Goal: Task Accomplishment & Management: Manage account settings

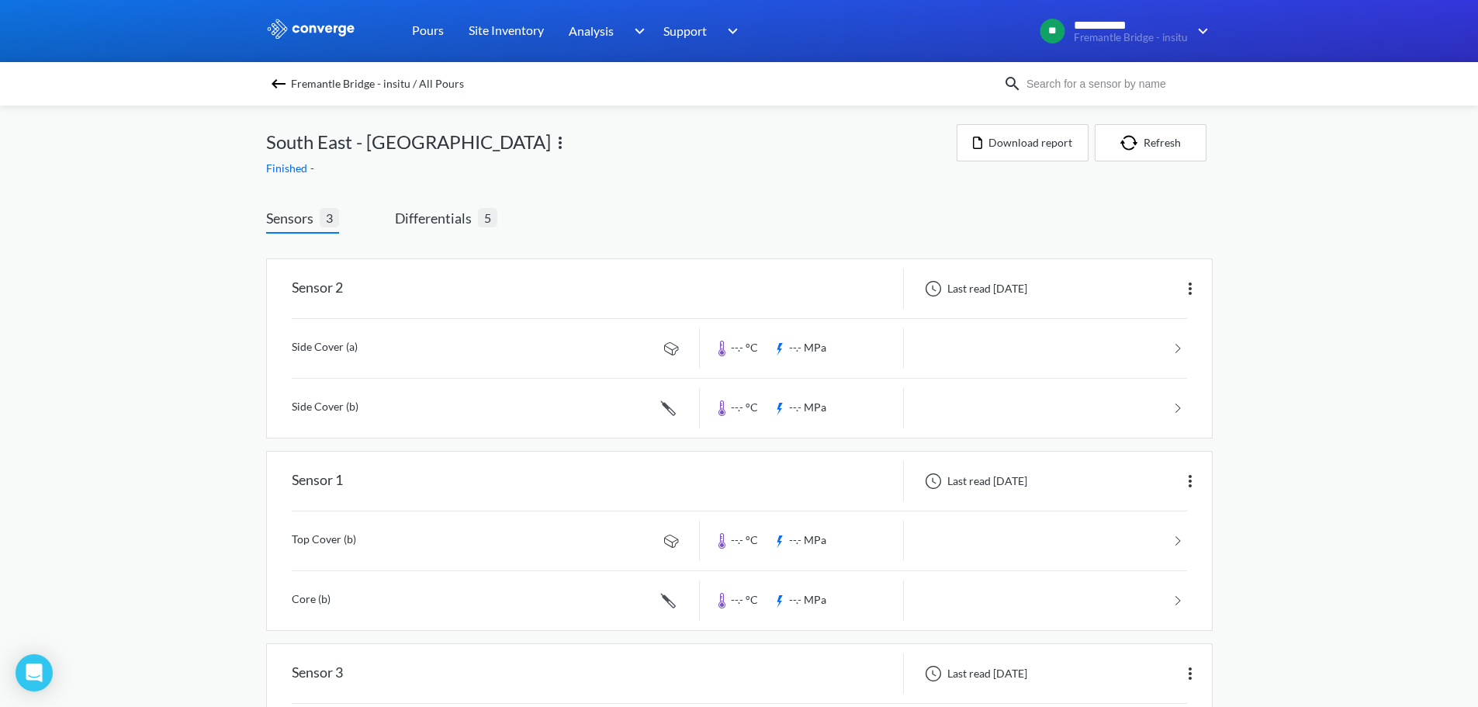
click at [653, 165] on div "Finished -" at bounding box center [611, 168] width 691 height 17
click at [334, 86] on span "Fremantle Bridge - insitu / All Pours" at bounding box center [377, 84] width 173 height 22
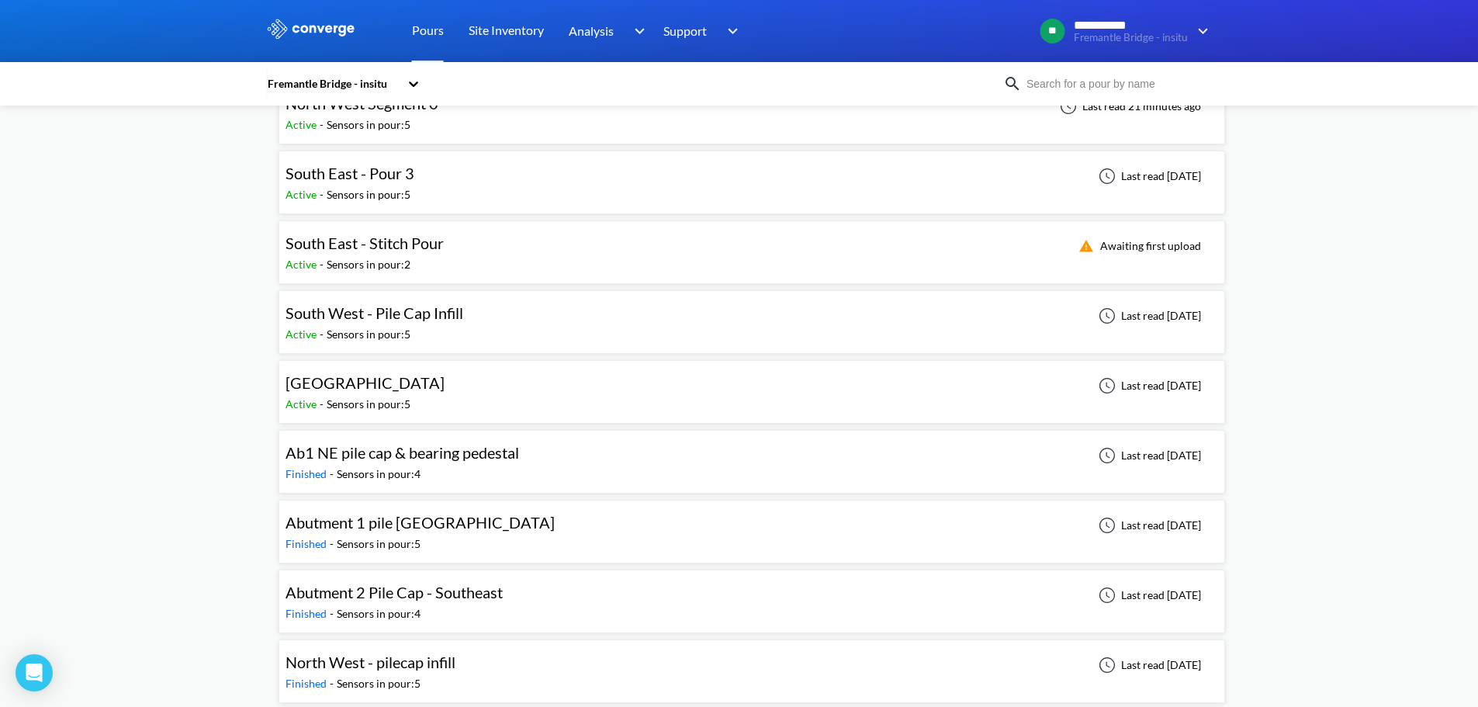
scroll to position [310, 0]
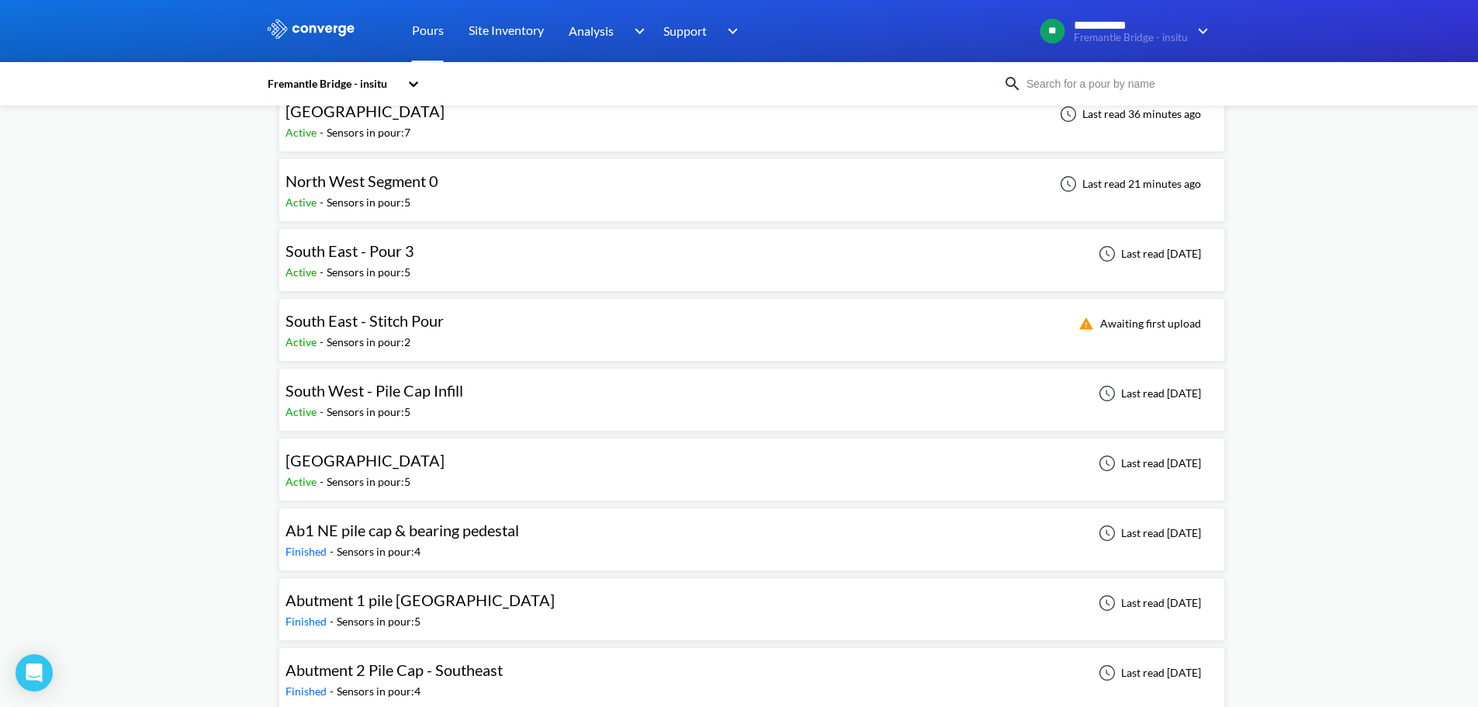
click at [444, 326] on div "South East - Stitch Pour" at bounding box center [369, 321] width 166 height 24
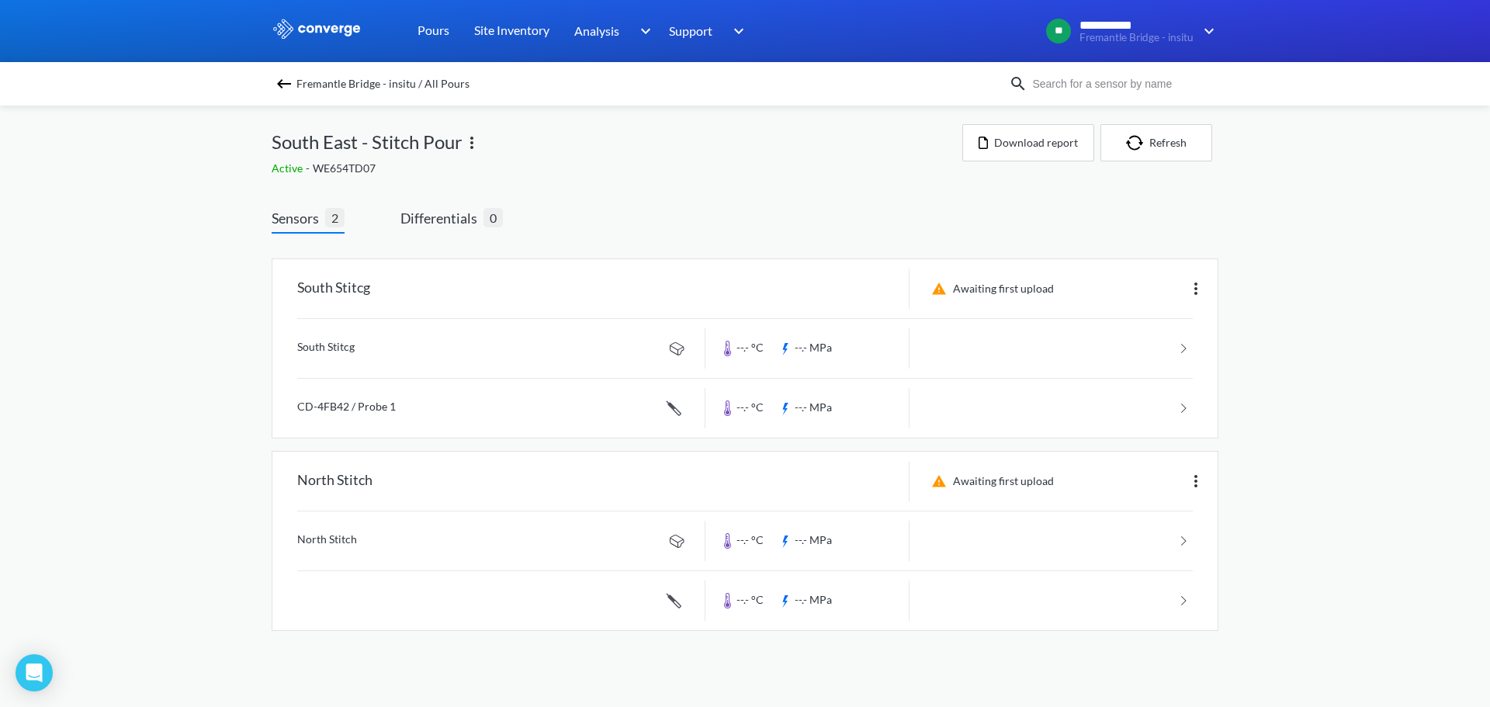
click at [140, 306] on div "**********" at bounding box center [745, 331] width 1490 height 662
click at [784, 229] on div "Sensors 2 Differentials 0 South Stitcg Awaiting first upload South Stitcg --.- …" at bounding box center [745, 434] width 947 height 455
click at [1192, 296] on img at bounding box center [1195, 288] width 19 height 19
click at [1170, 294] on div "Edit" at bounding box center [1155, 288] width 99 height 29
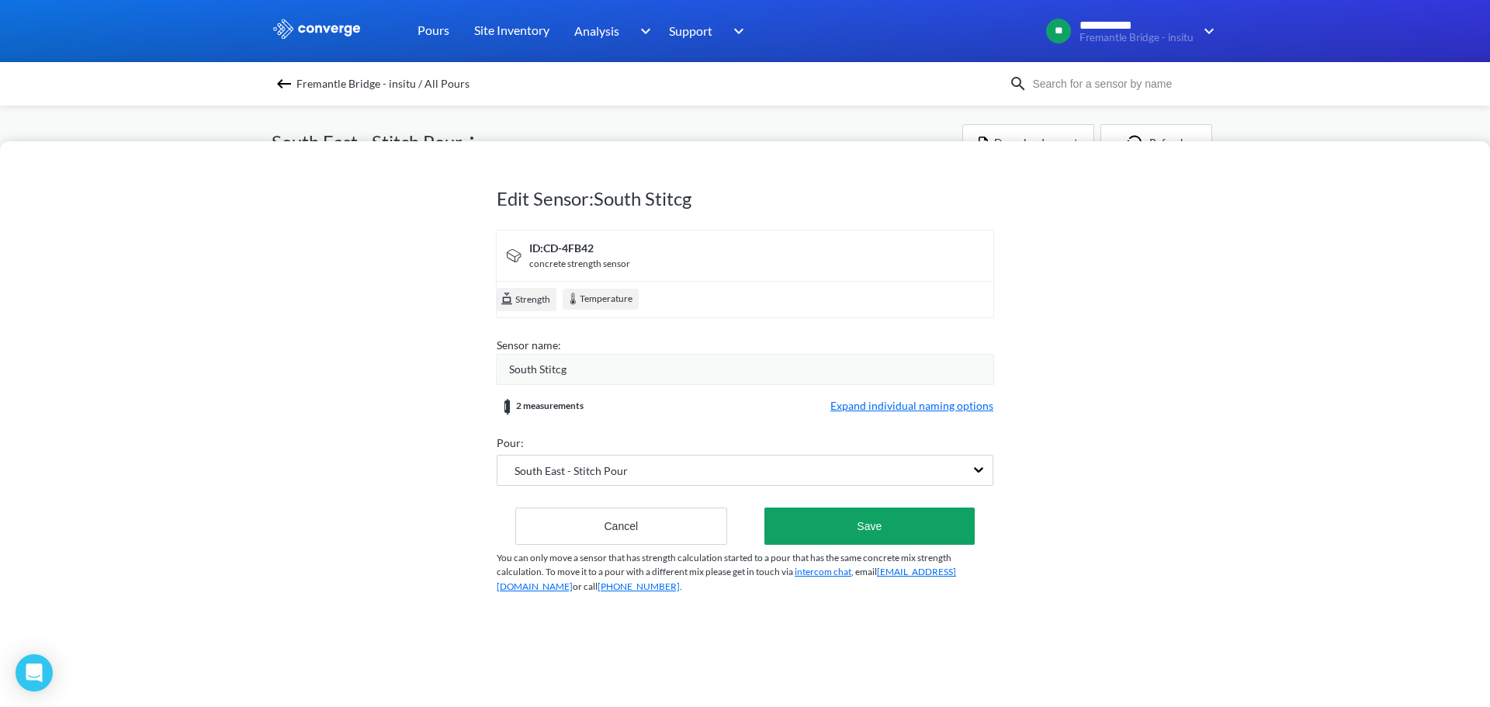
click at [615, 364] on div "South Stitcg" at bounding box center [751, 369] width 484 height 17
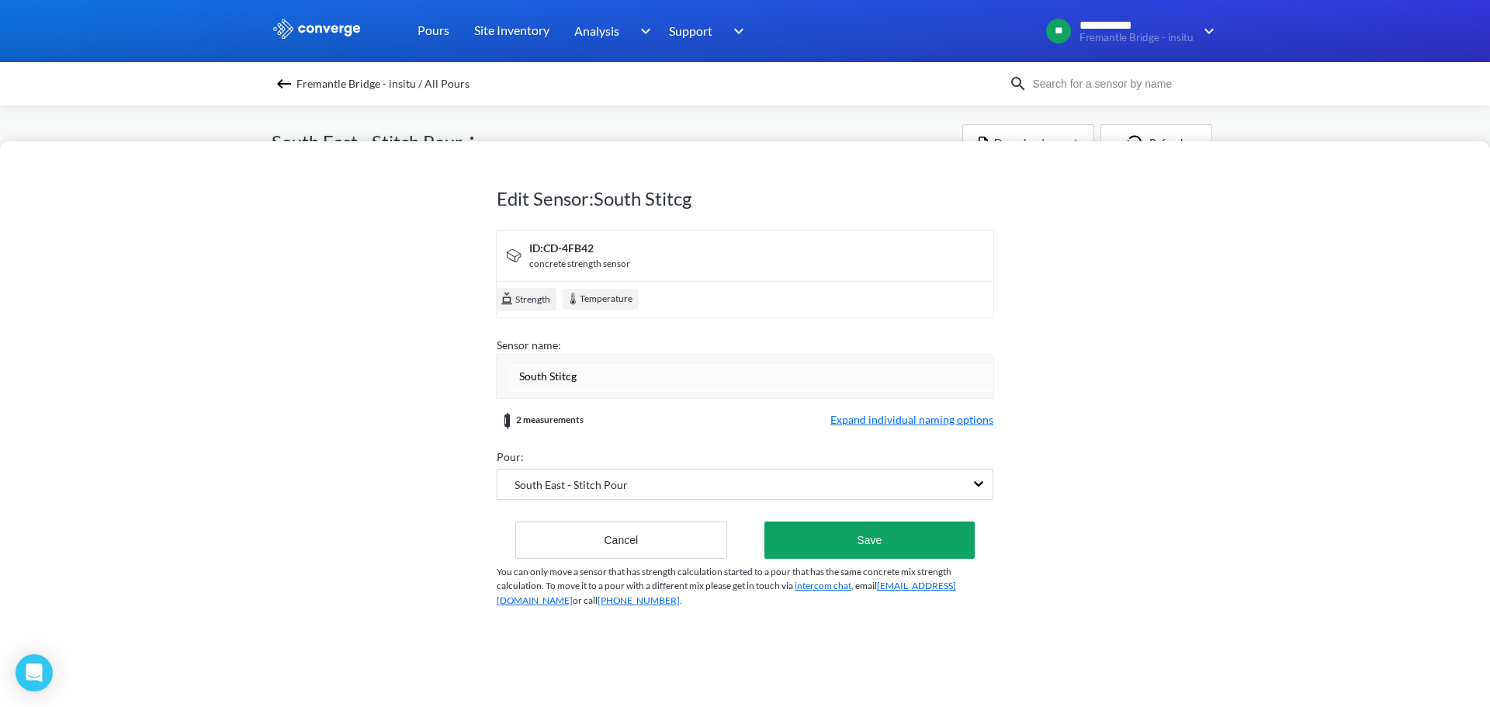
click at [609, 364] on input "South Stitcg" at bounding box center [751, 376] width 484 height 31
type input "S"
type input "South Stitch (Top Surface)"
click at [610, 495] on div "South East - Stitch Pour" at bounding box center [745, 484] width 497 height 31
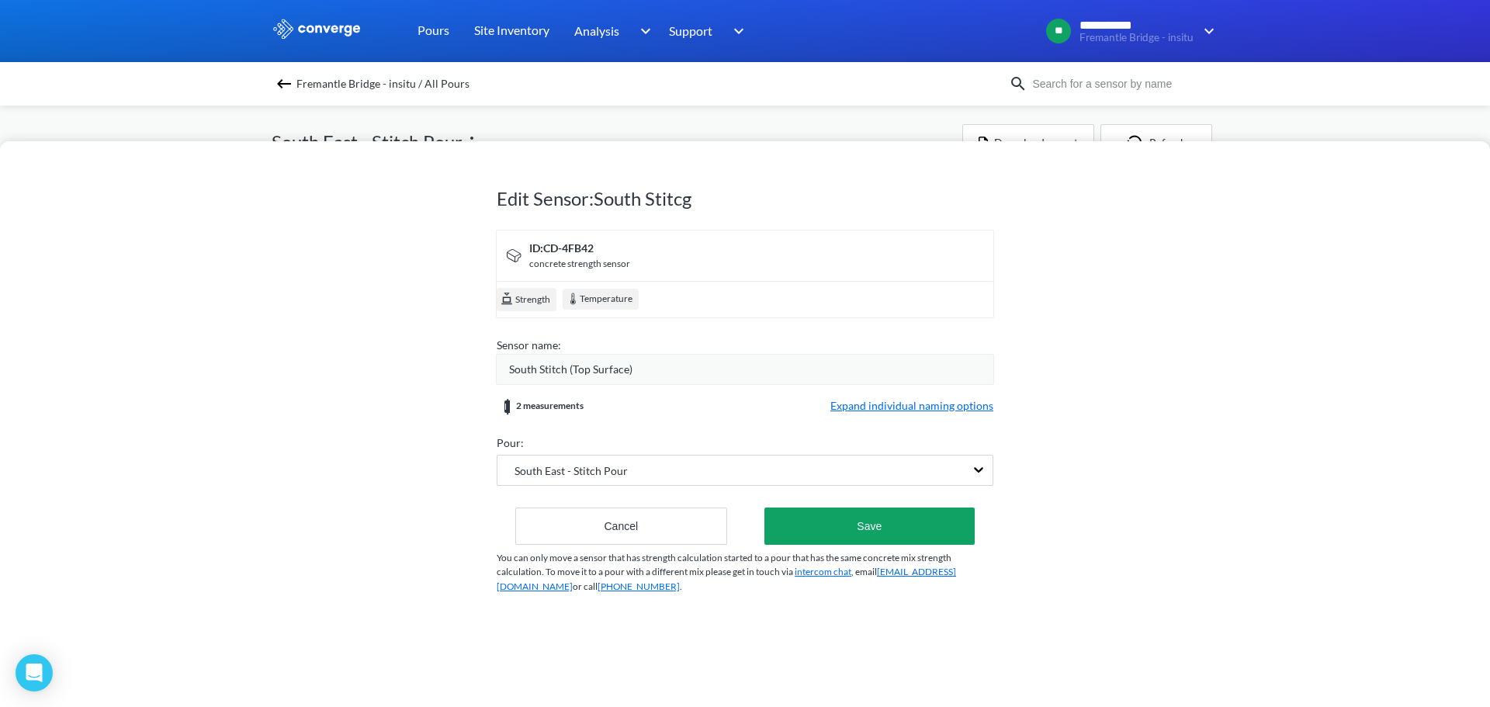
click at [410, 391] on div "Edit Sensor: South Stitcg ID: CD-4FB42 concrete strength sensor Strength Temper…" at bounding box center [745, 424] width 1490 height 566
click at [882, 404] on span "Expand individual naming options" at bounding box center [911, 406] width 163 height 19
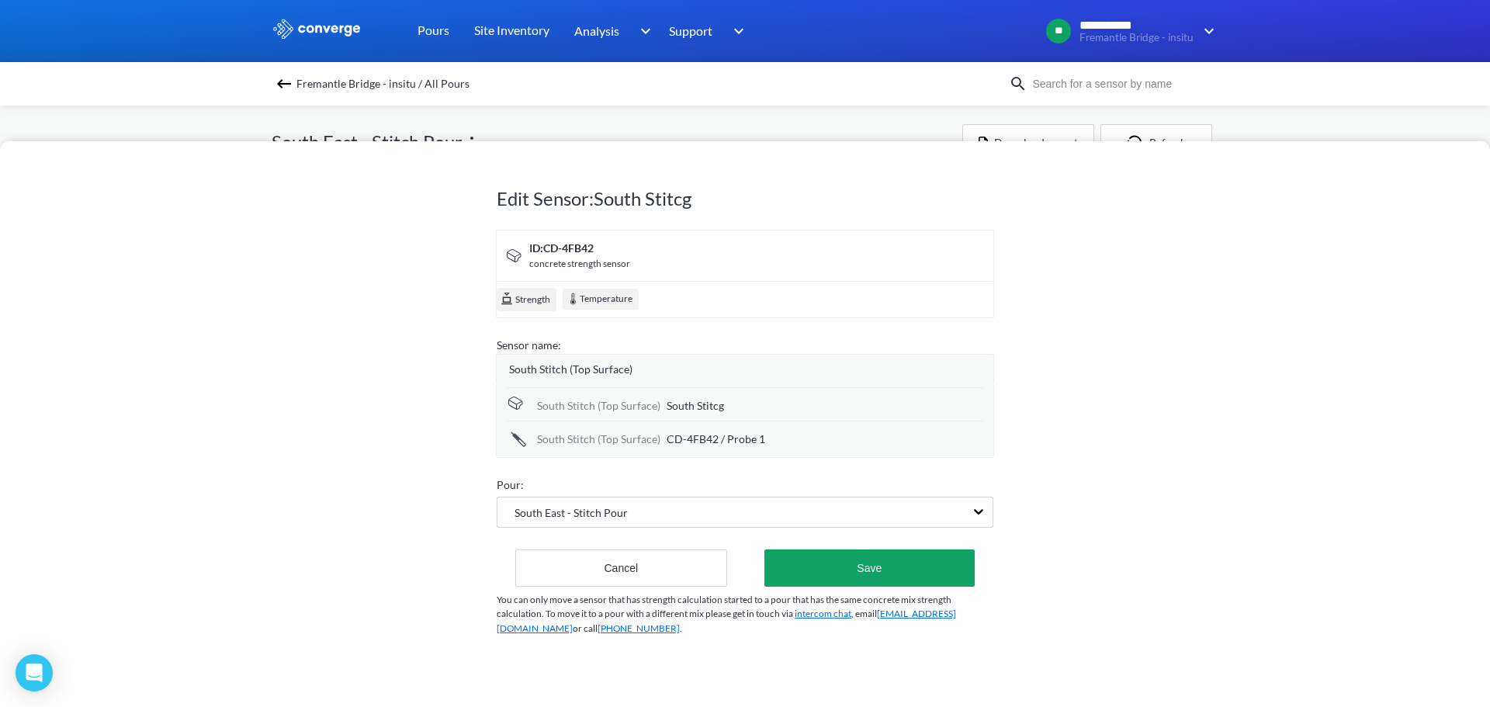
click at [580, 380] on div "South Stitch (Top Surface)" at bounding box center [745, 369] width 498 height 30
click at [583, 365] on span "South Stitch (Top Surface)" at bounding box center [570, 369] width 123 height 17
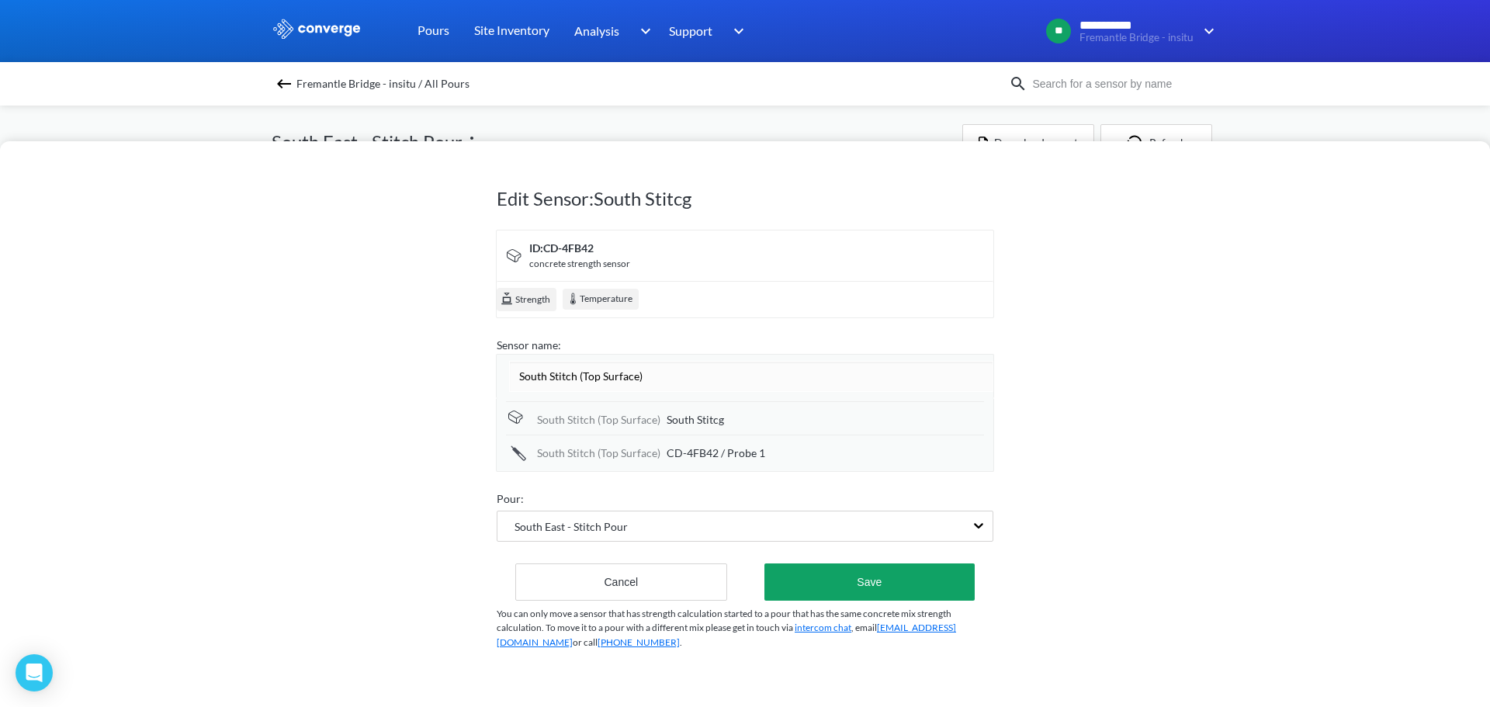
click at [658, 387] on input "South Stitch (Top Surface)" at bounding box center [751, 376] width 484 height 31
click at [657, 374] on input "South Stitch (Top Surface)" at bounding box center [751, 376] width 484 height 31
drag, startPoint x: 661, startPoint y: 376, endPoint x: 569, endPoint y: 376, distance: 92.3
click at [569, 376] on input "South Stitch (Top Surface)" at bounding box center [751, 376] width 484 height 31
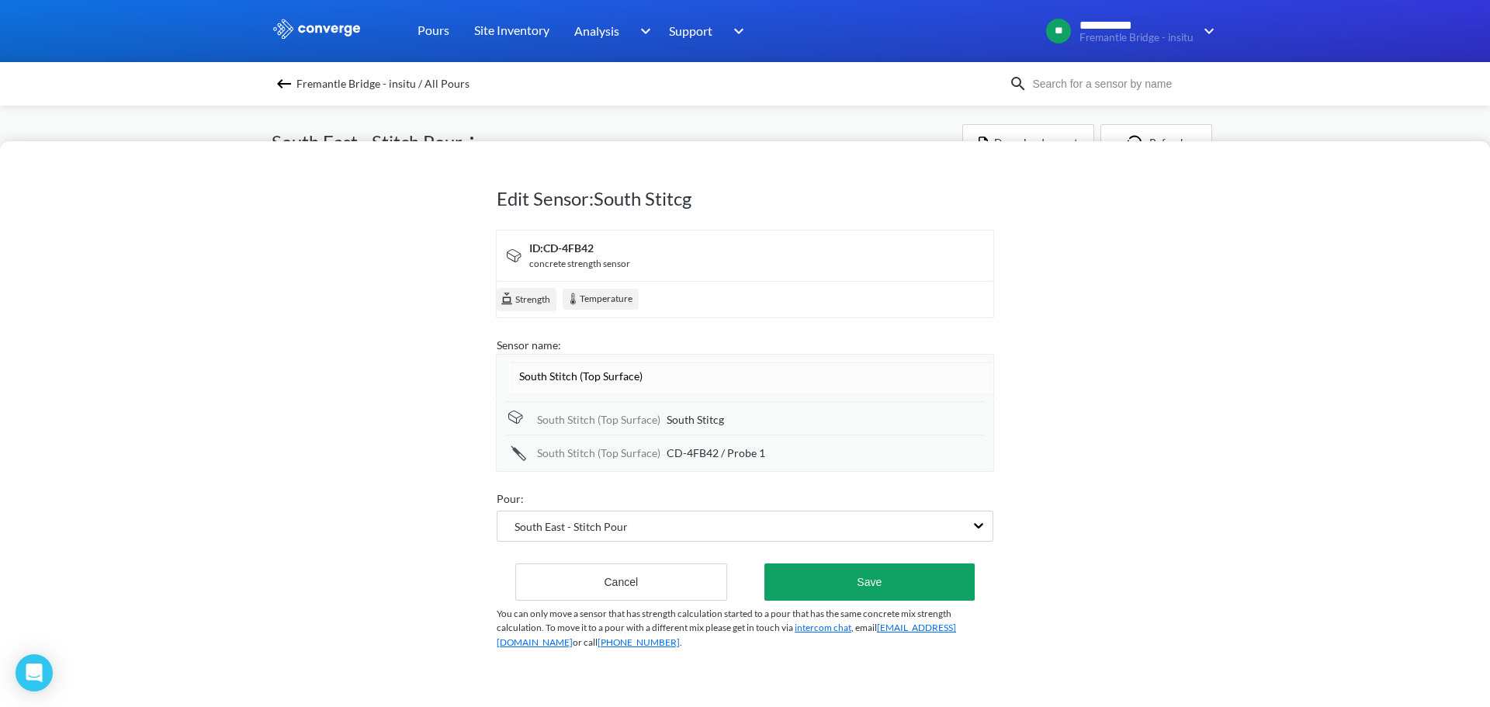
type input "South Stitch"
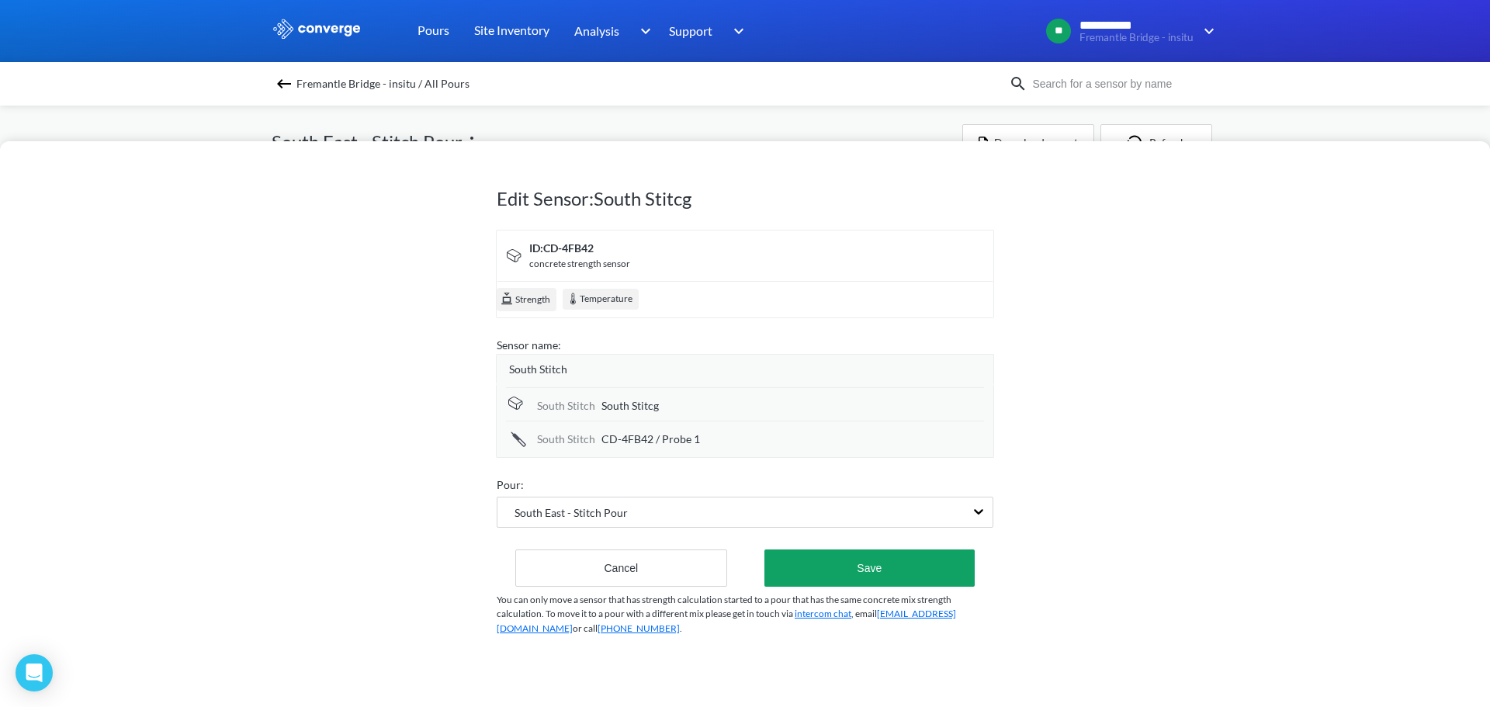
click at [703, 416] on div "South Stitch South Stitcg" at bounding box center [745, 403] width 478 height 33
click at [634, 407] on span "South Stitcg" at bounding box center [629, 405] width 57 height 17
click at [634, 407] on input "South Stitcg" at bounding box center [792, 406] width 383 height 31
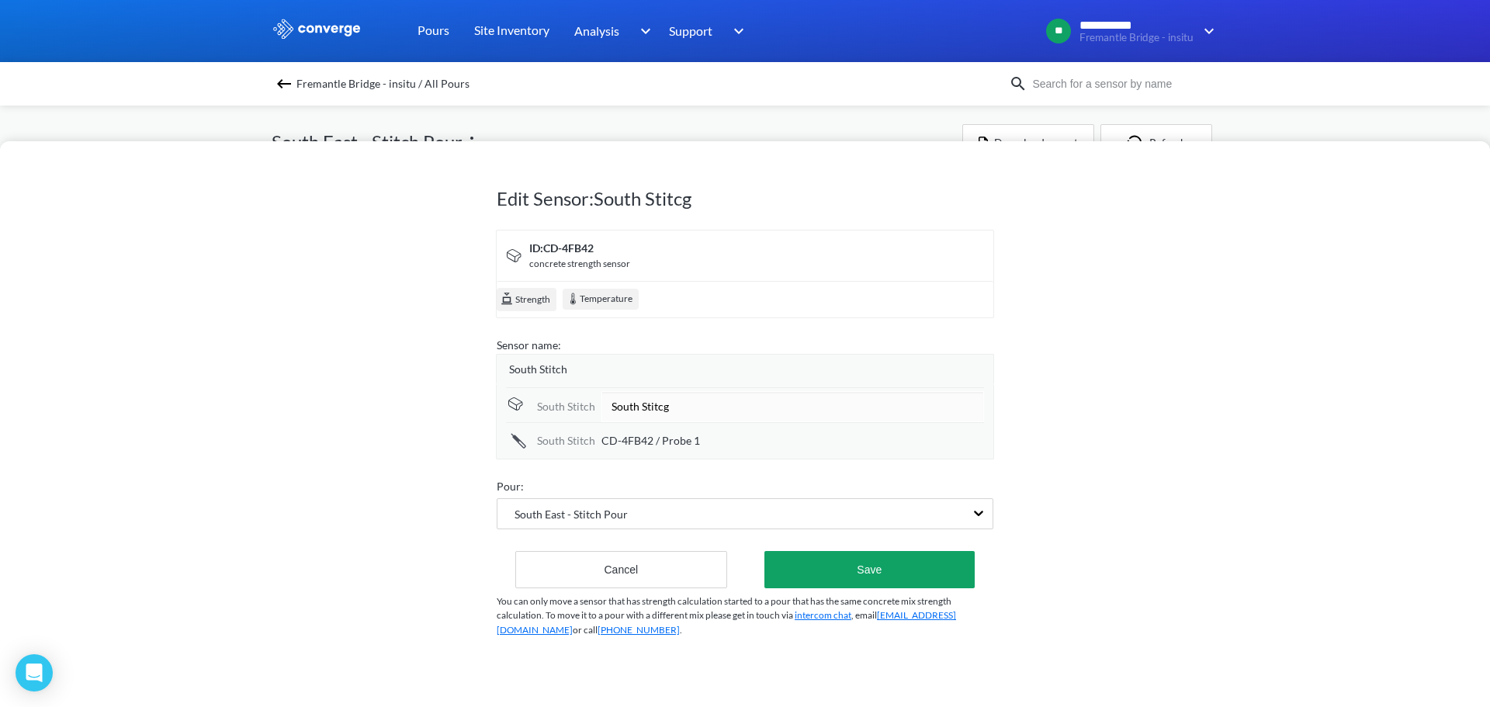
click at [634, 407] on input "South Stitcg" at bounding box center [792, 406] width 383 height 31
type input "Top Surface"
click at [636, 431] on span "CD-4FB42 / Probe 1" at bounding box center [650, 439] width 99 height 17
click at [636, 437] on input "CD-4FB42 / Probe 1" at bounding box center [792, 439] width 383 height 31
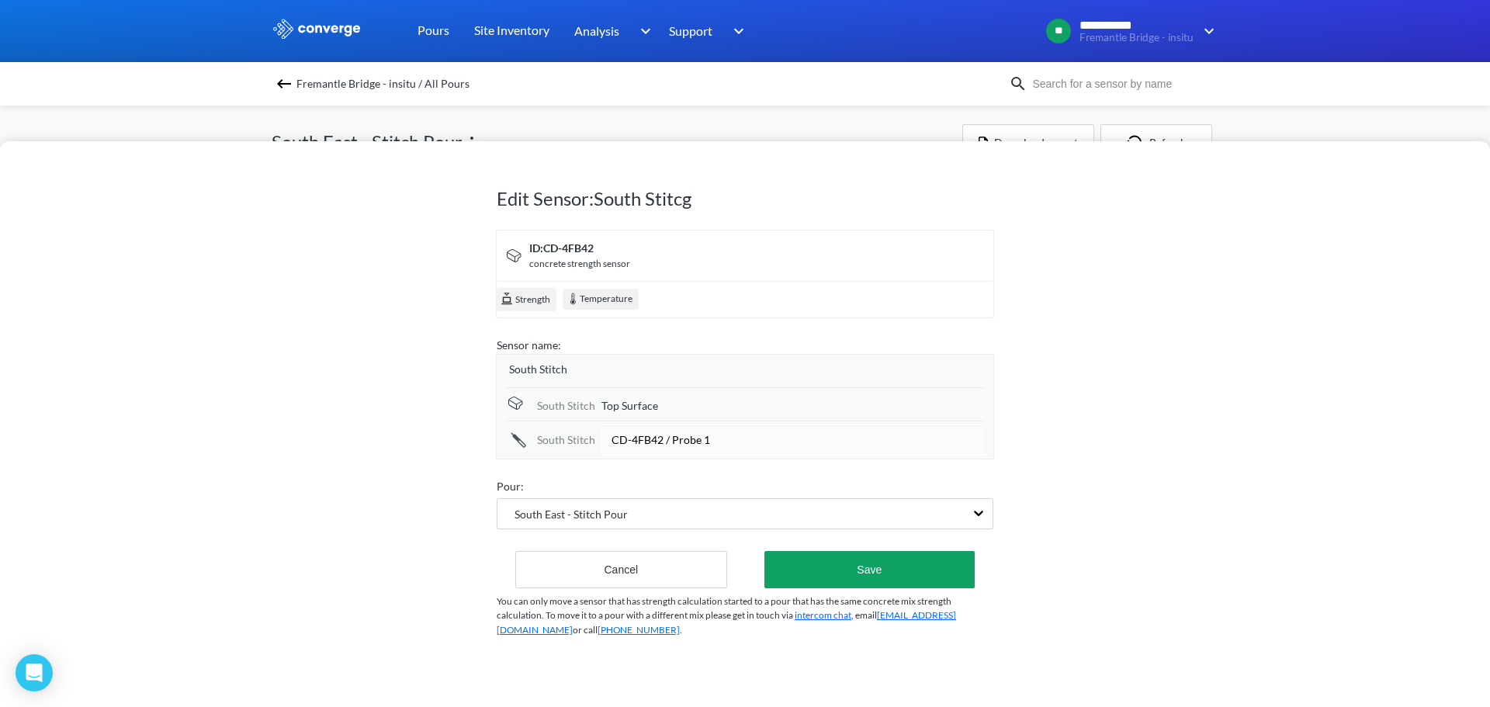
click at [636, 437] on input "CD-4FB42 / Probe 1" at bounding box center [792, 439] width 383 height 31
type input "5"
type input "Side Surface"
click at [847, 570] on button "Save" at bounding box center [869, 567] width 210 height 37
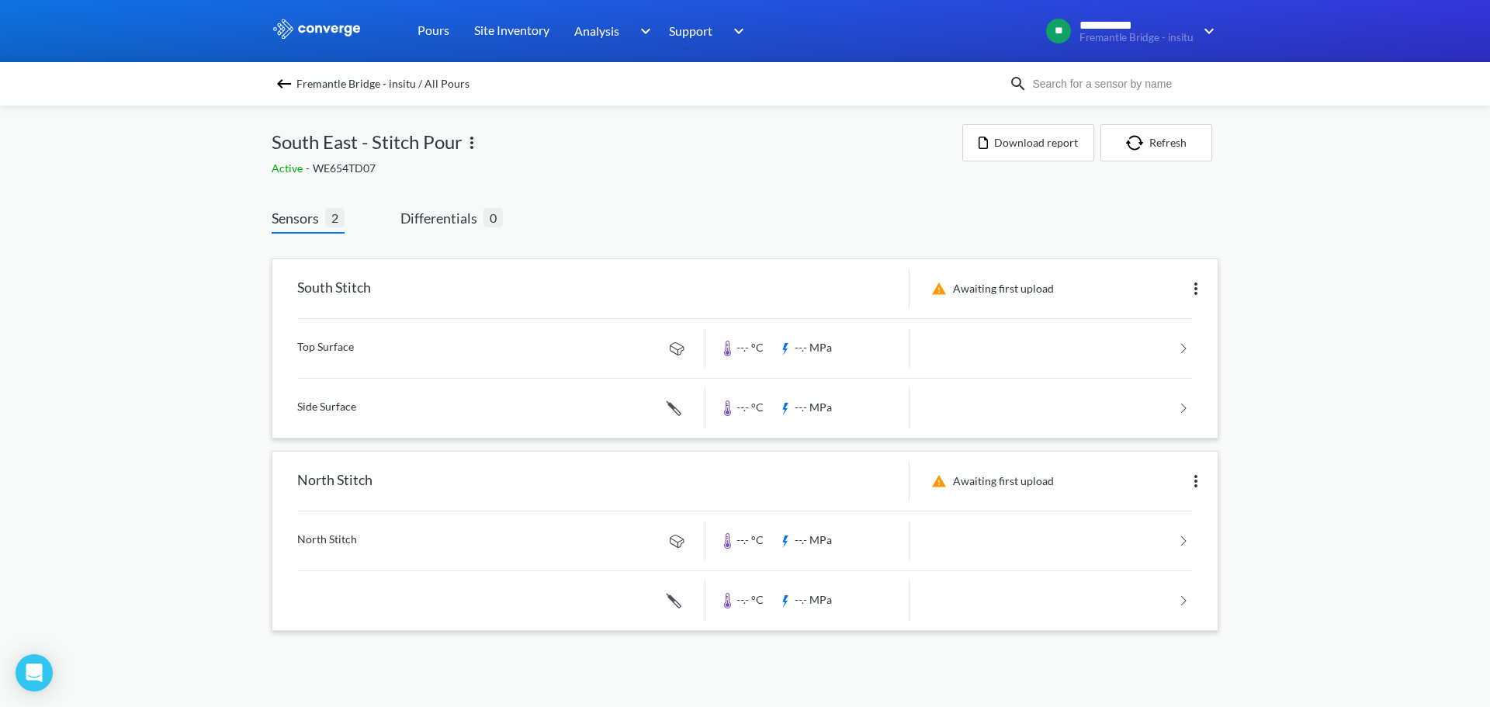
click at [1197, 478] on img at bounding box center [1195, 481] width 19 height 19
click at [1149, 488] on div "Edit" at bounding box center [1155, 480] width 99 height 29
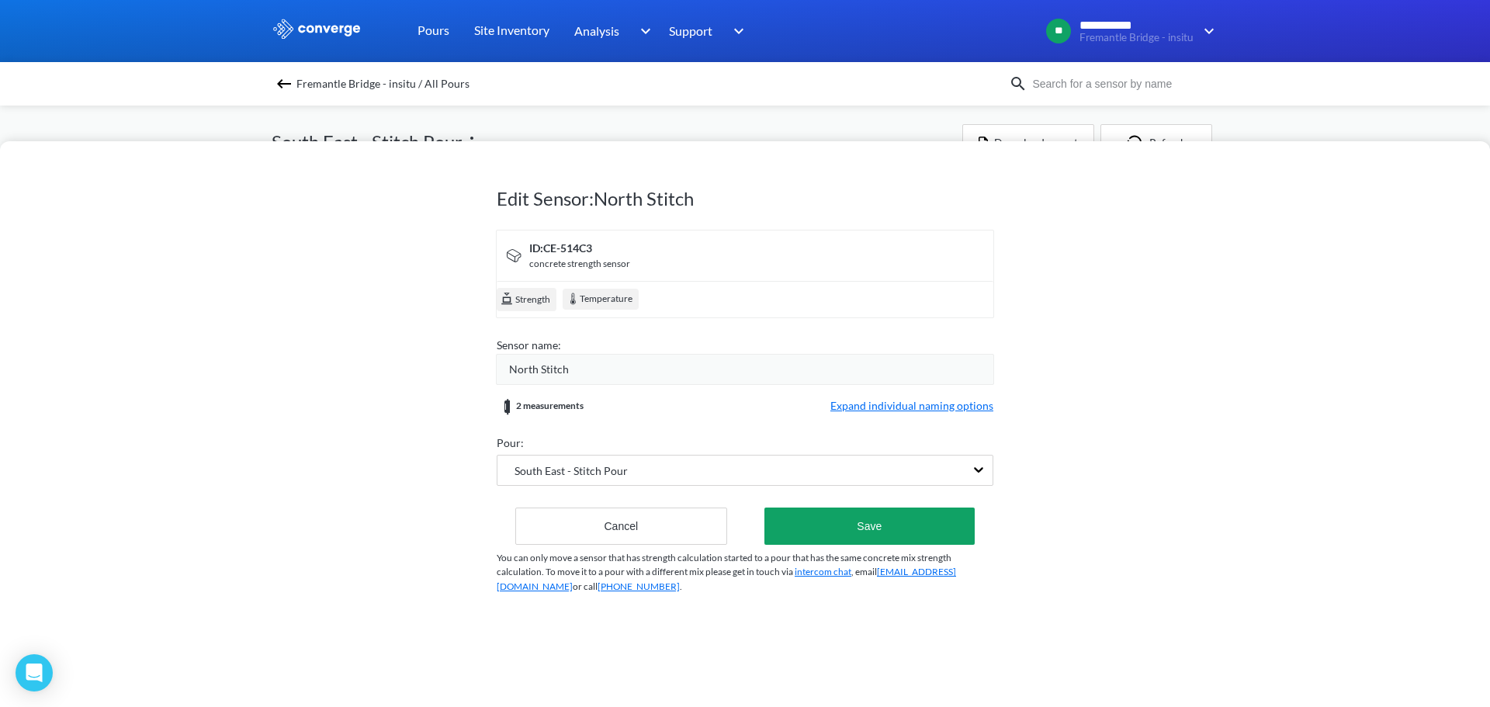
click at [971, 403] on span "Expand individual naming options" at bounding box center [911, 406] width 163 height 19
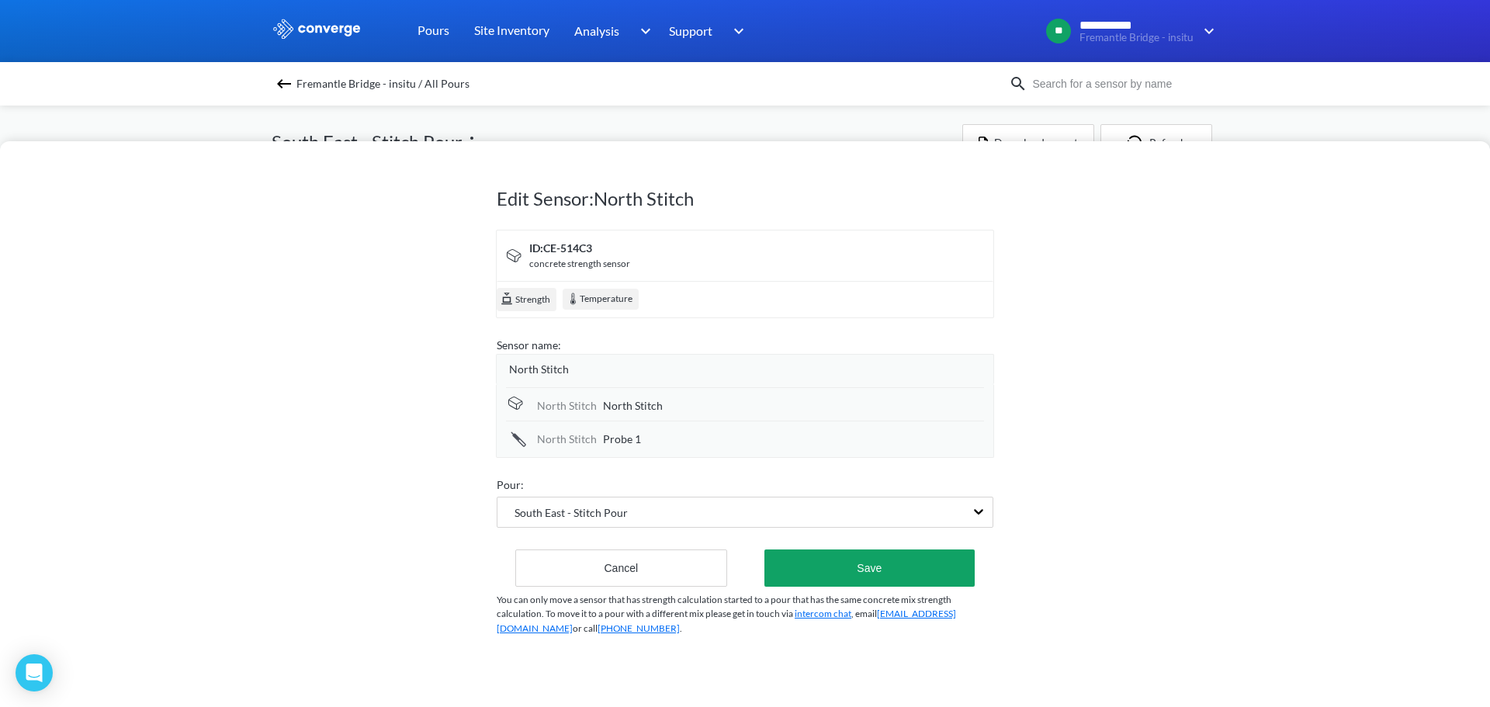
click at [557, 376] on span "North Stitch" at bounding box center [539, 369] width 60 height 17
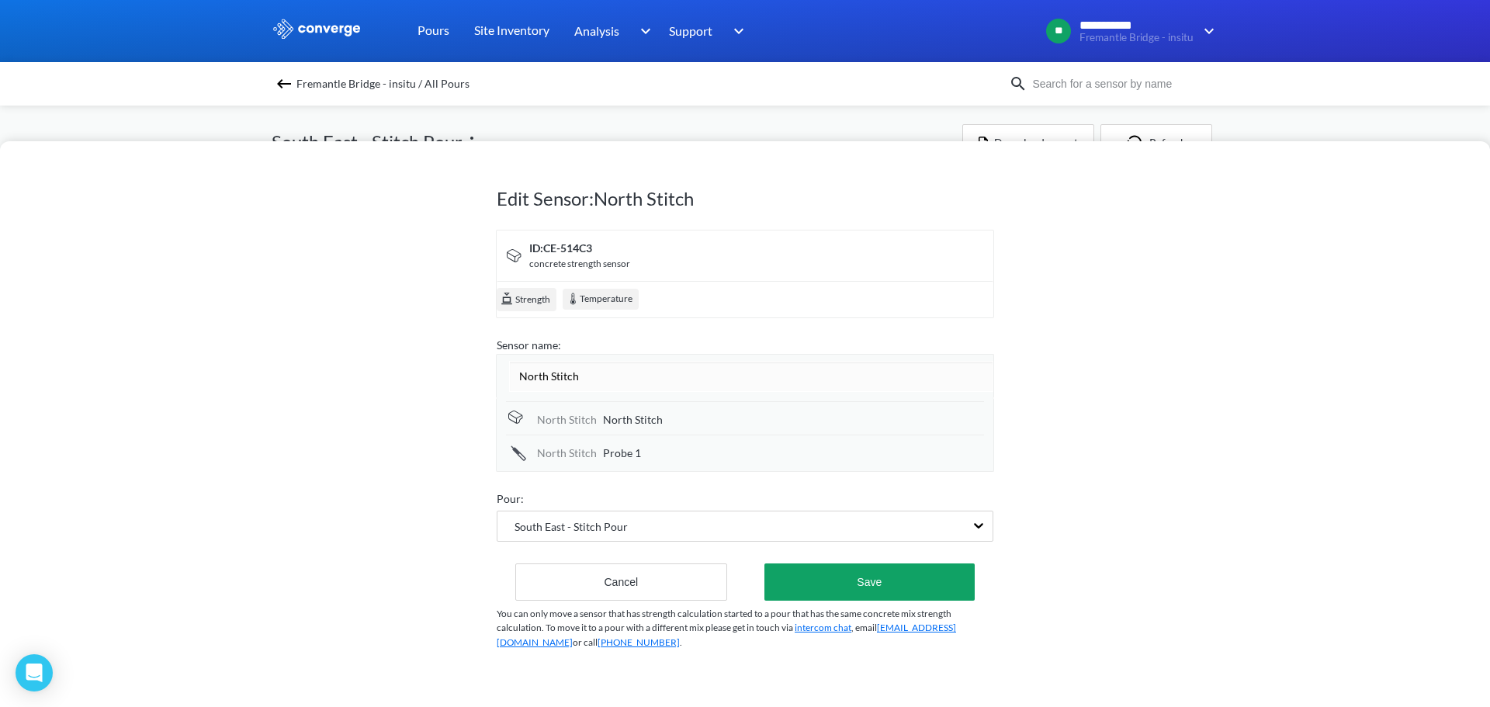
click at [613, 421] on div "North Stitch North Stitch North Stitch Probe 1" at bounding box center [745, 434] width 478 height 67
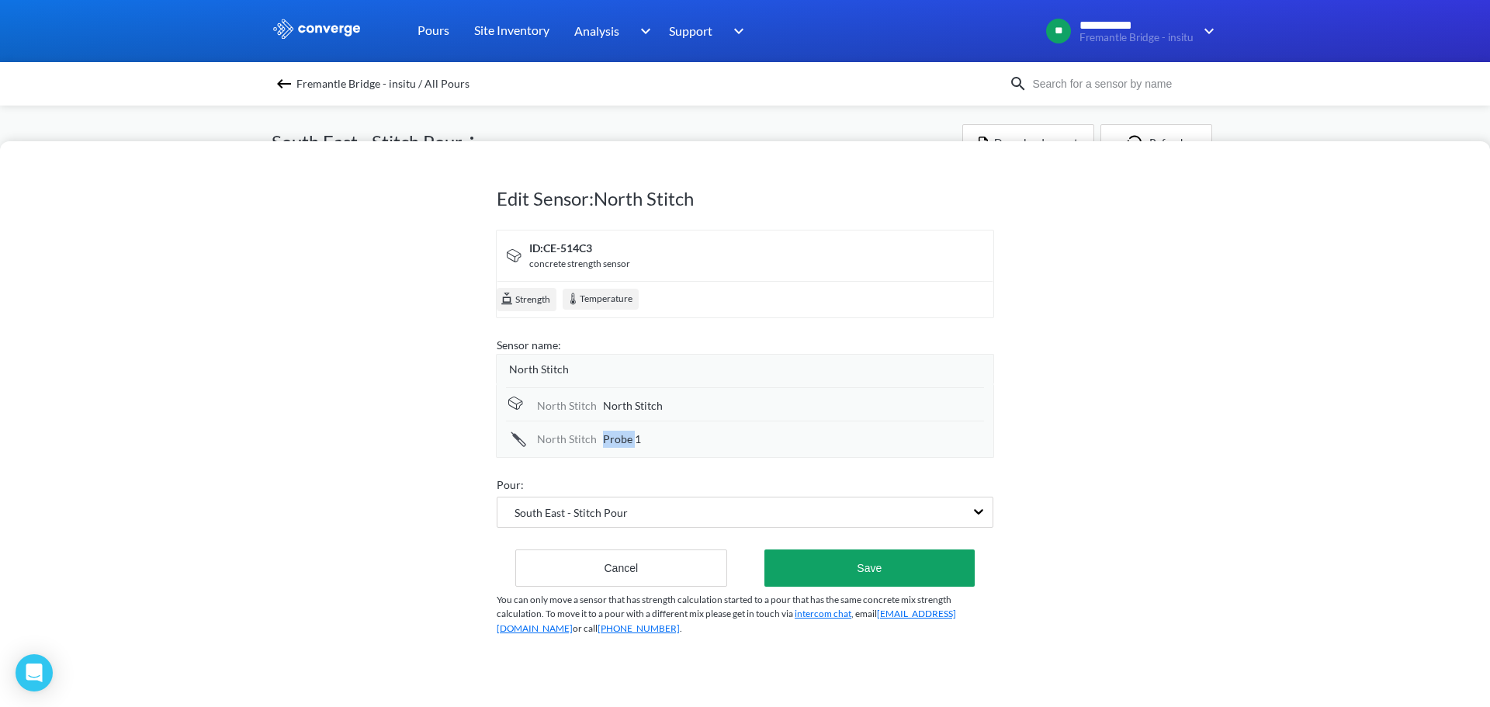
click at [613, 421] on div "North Stitch Probe 1" at bounding box center [745, 437] width 478 height 33
click at [613, 410] on span "North Stitch" at bounding box center [633, 405] width 60 height 17
click at [613, 410] on input "North Stitch" at bounding box center [793, 406] width 381 height 31
type input "Top Surface"
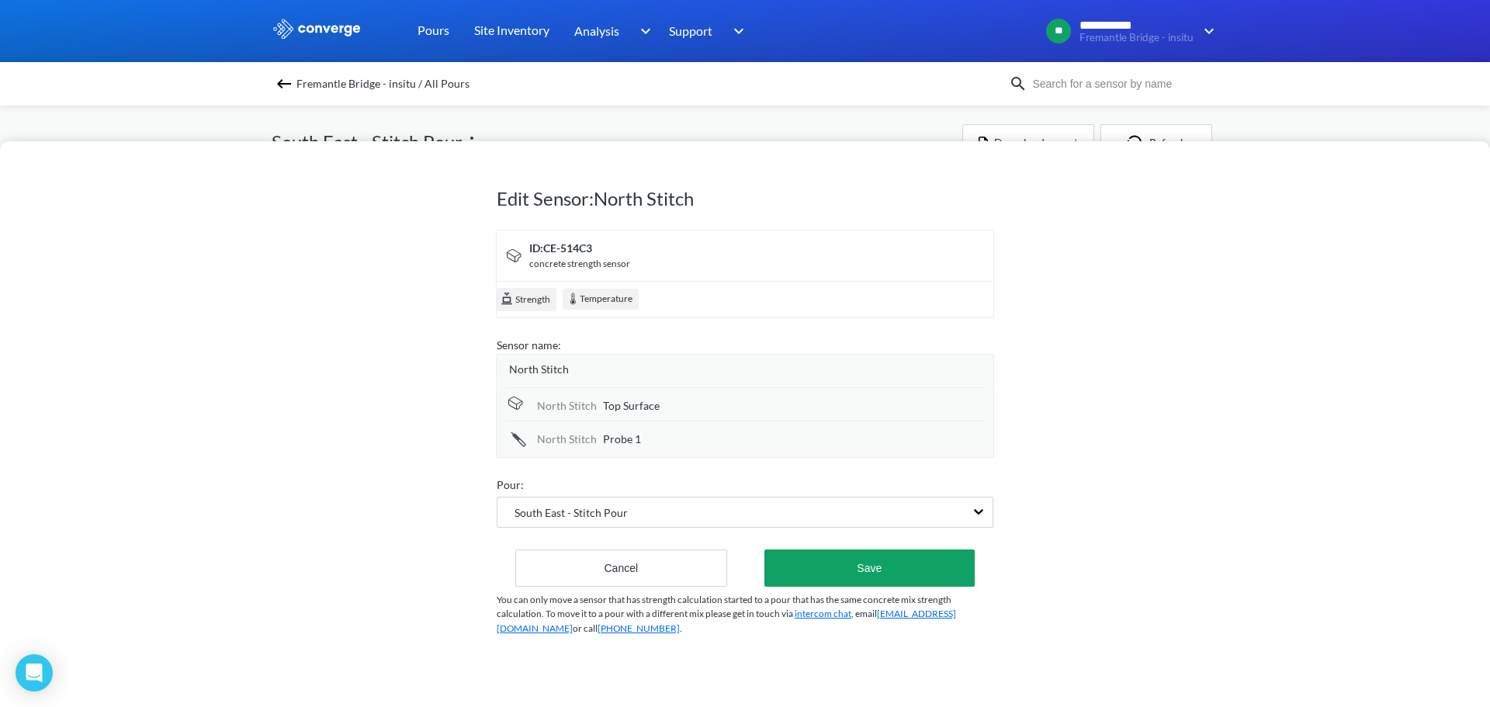
click at [632, 443] on span "Probe 1" at bounding box center [622, 439] width 38 height 17
click at [632, 442] on input "Probe 1" at bounding box center [793, 439] width 381 height 31
type input "Side Surface"
click at [307, 461] on div "Edit Sensor: North Stitch ID: CE-514C3 concrete strength sensor Strength Temper…" at bounding box center [745, 424] width 1490 height 566
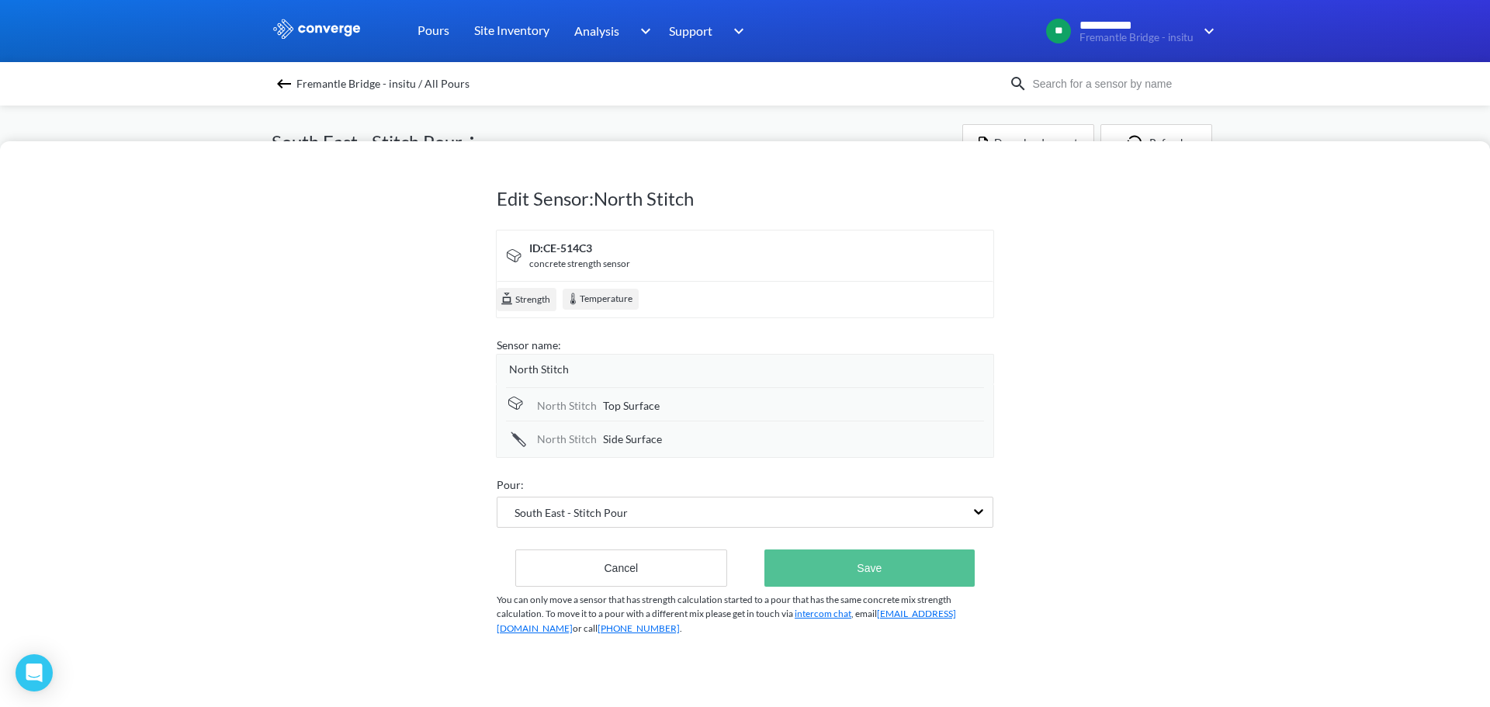
click at [832, 566] on button "Save" at bounding box center [869, 567] width 210 height 37
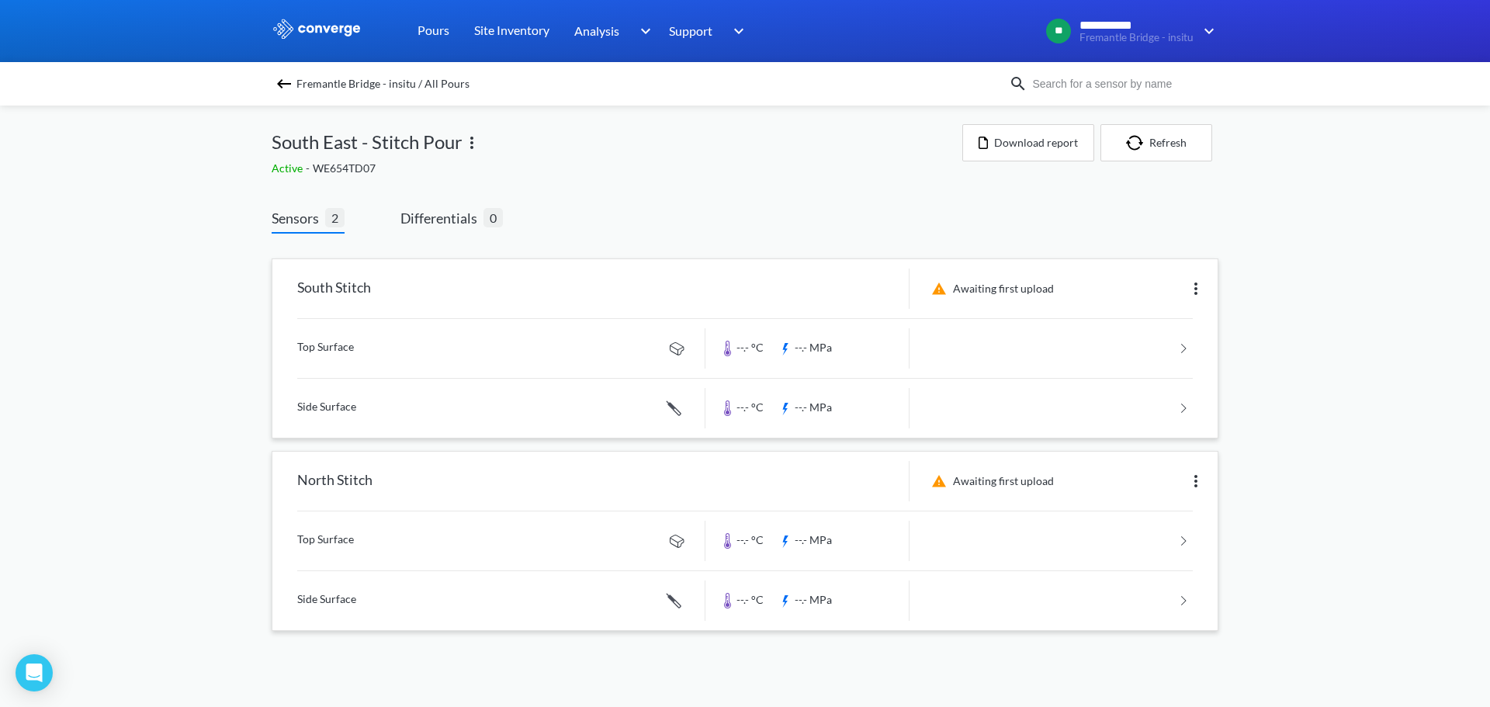
click at [182, 510] on div "**********" at bounding box center [745, 331] width 1490 height 662
click at [185, 325] on div "**********" at bounding box center [745, 331] width 1490 height 662
